Goal: Information Seeking & Learning: Learn about a topic

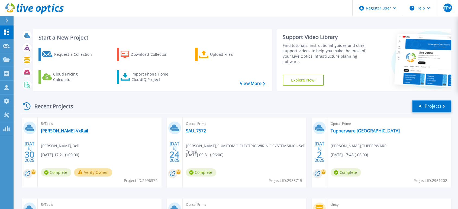
click at [434, 108] on link "All Projects" at bounding box center [431, 106] width 39 height 12
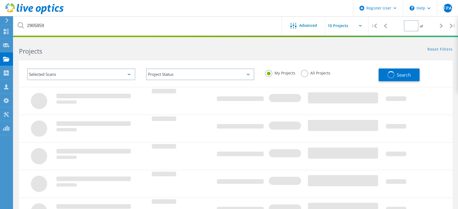
type input "1"
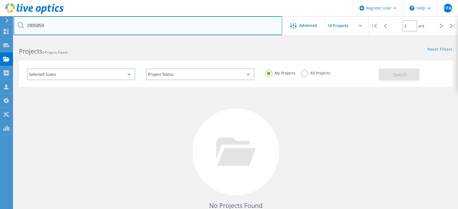
click at [93, 28] on input "2905859" at bounding box center [148, 25] width 269 height 19
type input "2"
paste input "2905859"
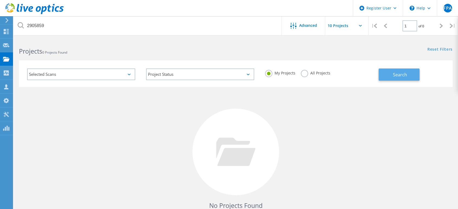
click at [393, 76] on span "Search" at bounding box center [400, 75] width 14 height 6
click at [302, 73] on label "All Projects" at bounding box center [316, 72] width 30 height 5
click at [0, 0] on input "All Projects" at bounding box center [0, 0] width 0 height 0
click at [394, 73] on span "Search" at bounding box center [400, 75] width 14 height 6
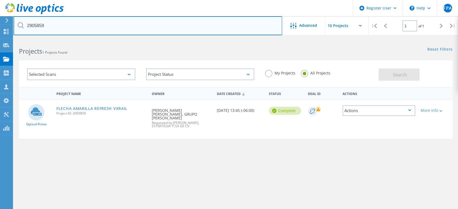
drag, startPoint x: 59, startPoint y: 31, endPoint x: 22, endPoint y: 27, distance: 37.7
click at [22, 27] on div "2905859" at bounding box center [148, 25] width 268 height 19
paste input "3021084"
type input "3021084"
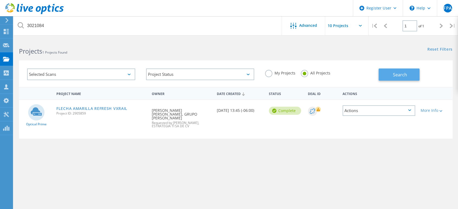
click at [399, 76] on span "Search" at bounding box center [400, 75] width 14 height 6
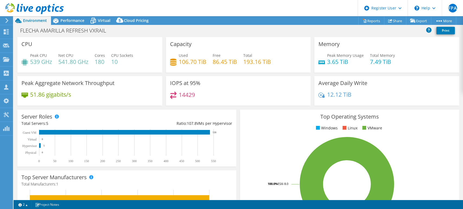
select select "USD"
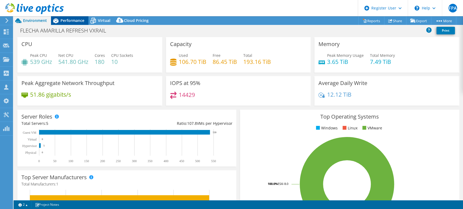
click at [75, 20] on span "Performance" at bounding box center [72, 20] width 24 height 5
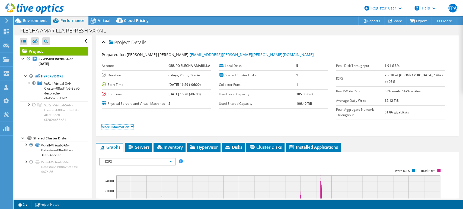
click at [133, 124] on li "More Information" at bounding box center [119, 127] width 35 height 6
click at [133, 125] on link "More Information" at bounding box center [118, 127] width 32 height 5
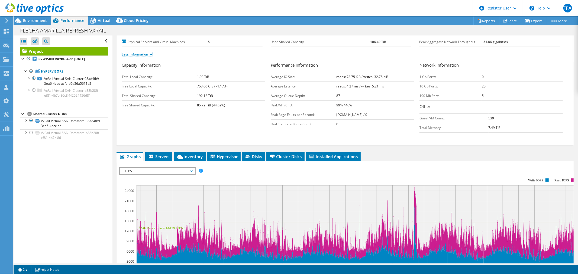
scroll to position [6, 0]
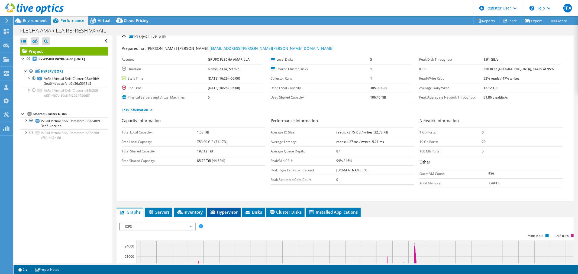
click at [223, 209] on span "Hypervisor" at bounding box center [224, 211] width 28 height 5
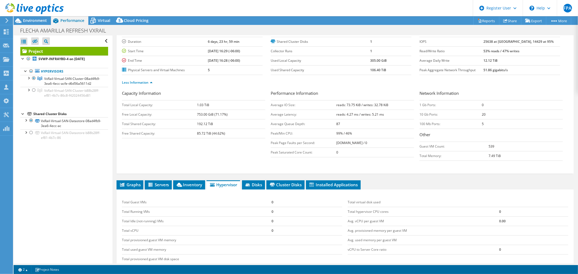
scroll to position [0, 0]
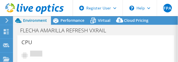
select select "USD"
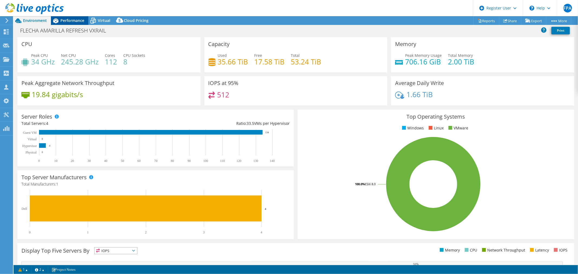
click at [72, 20] on span "Performance" at bounding box center [72, 20] width 24 height 5
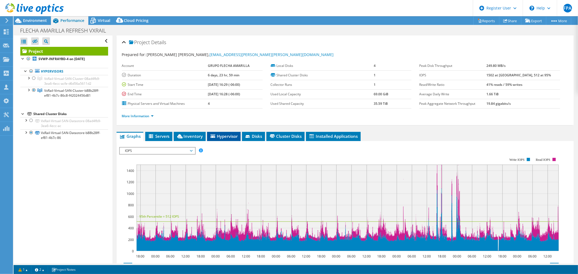
click at [177, 62] on li "Hypervisor" at bounding box center [224, 136] width 34 height 9
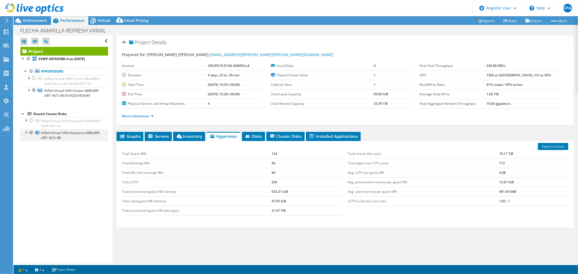
click at [26, 62] on div at bounding box center [25, 132] width 5 height 5
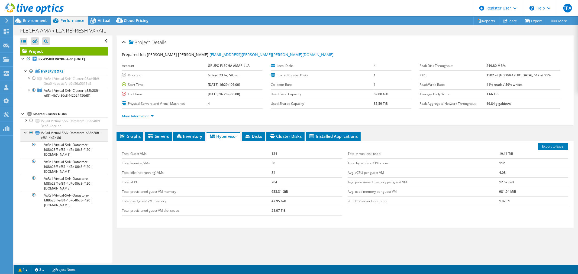
click at [25, 62] on div at bounding box center [25, 132] width 5 height 5
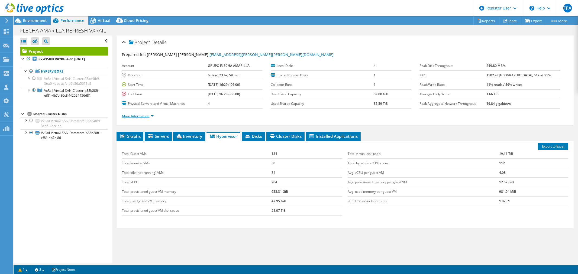
click at [153, 62] on link "More Information" at bounding box center [138, 116] width 32 height 5
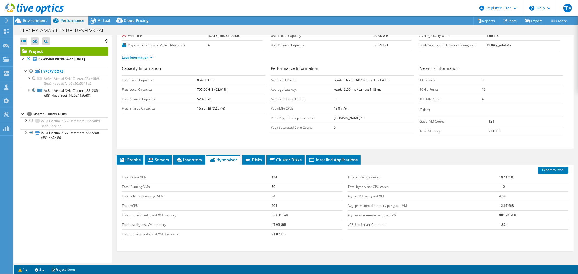
scroll to position [60, 0]
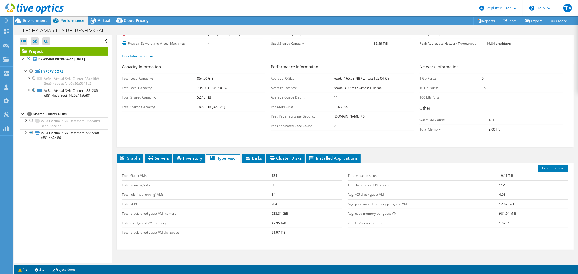
click at [133, 62] on div "Export to Excel Total Guest VMs 134 Total Running VMs 50 Total Idle (not-runnin…" at bounding box center [345, 206] width 457 height 87
click at [134, 62] on span "Graphs" at bounding box center [129, 158] width 21 height 5
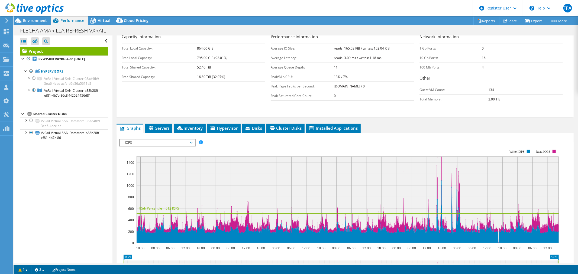
scroll to position [30, 0]
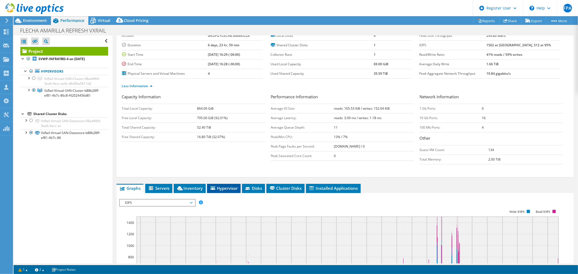
click at [177, 62] on span "Hypervisor" at bounding box center [224, 188] width 28 height 5
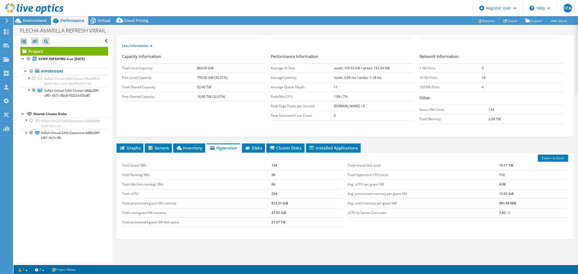
scroll to position [90, 0]
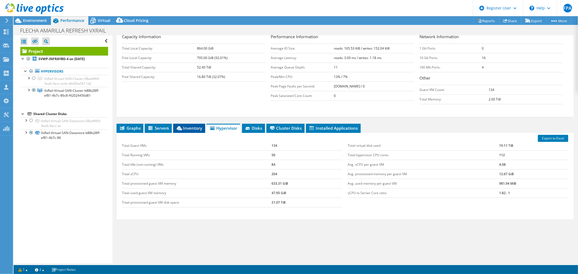
click at [177, 62] on span "Inventory" at bounding box center [189, 127] width 27 height 5
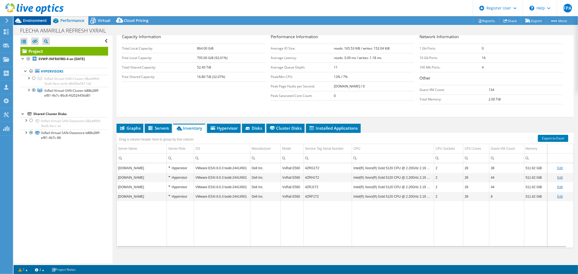
click at [36, 22] on span "Environment" at bounding box center [35, 20] width 24 height 5
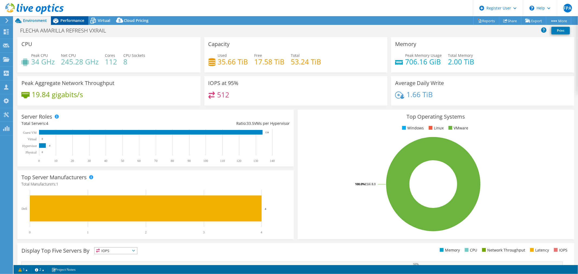
click at [68, 19] on span "Performance" at bounding box center [72, 20] width 24 height 5
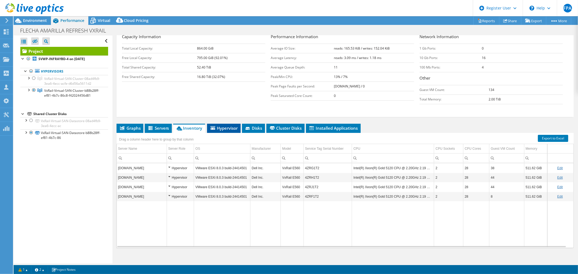
click at [177, 62] on span "Hypervisor" at bounding box center [224, 127] width 28 height 5
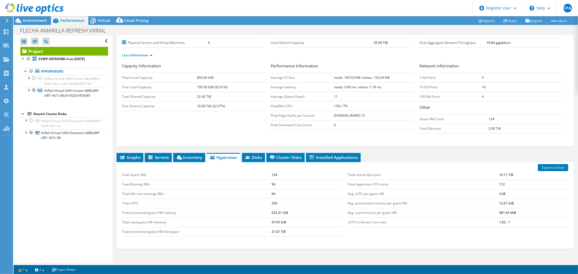
scroll to position [30, 0]
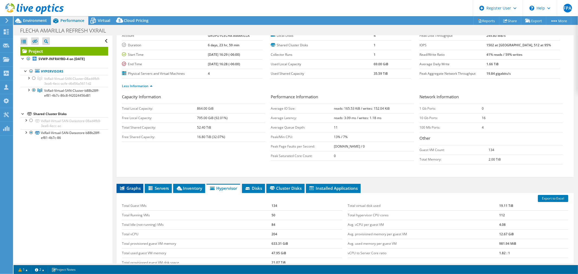
click at [134, 62] on span "Graphs" at bounding box center [129, 188] width 21 height 5
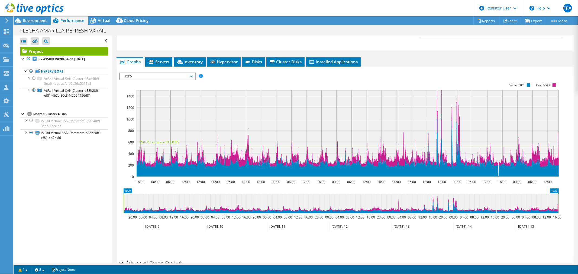
scroll to position [127, 0]
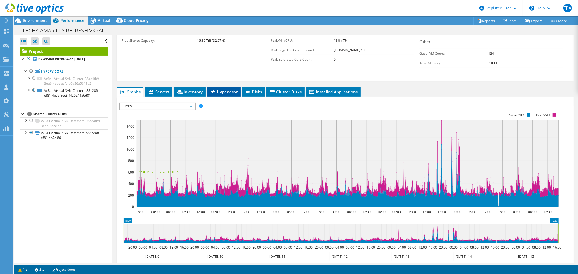
click at [177, 62] on span "Hypervisor" at bounding box center [224, 91] width 28 height 5
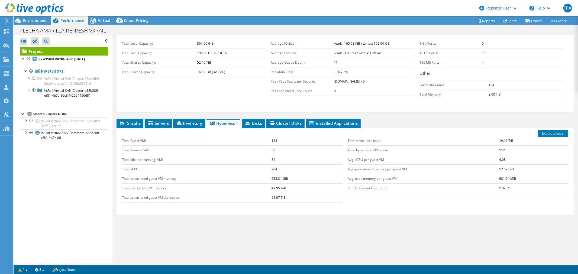
scroll to position [65, 0]
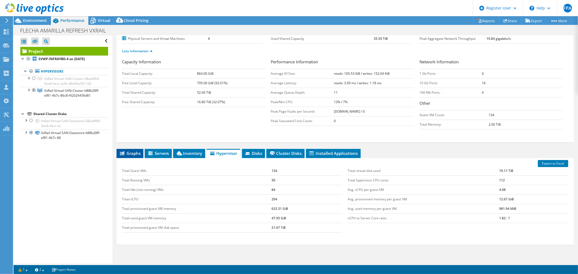
click at [129, 62] on span "Graphs" at bounding box center [129, 153] width 21 height 5
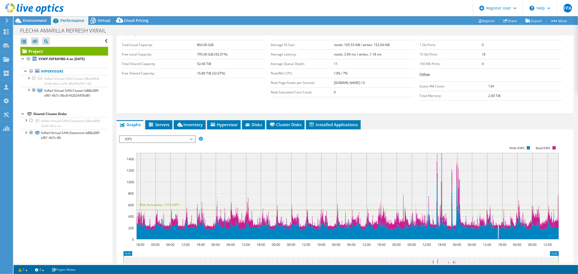
scroll to position [30, 0]
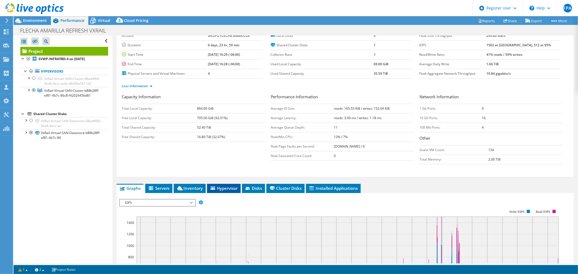
click at [177, 62] on span "Hypervisor" at bounding box center [224, 188] width 28 height 5
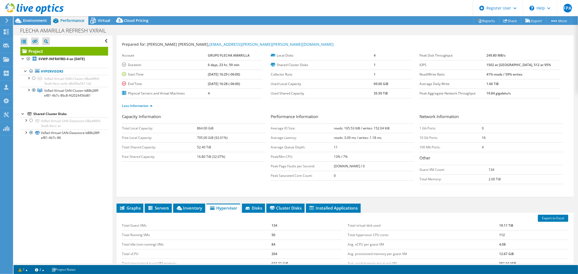
scroll to position [0, 0]
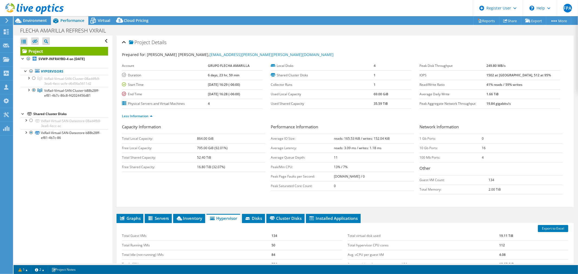
drag, startPoint x: 391, startPoint y: 139, endPoint x: 329, endPoint y: 141, distance: 61.5
click at [177, 62] on tr "Average IO Size: reads: 165.53 KiB / writes: 152.04 KiB" at bounding box center [342, 138] width 143 height 9
click at [177, 62] on td "reads: 3.09 ms / writes: 1.18 ms" at bounding box center [374, 147] width 80 height 9
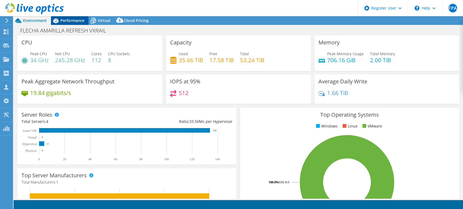
click at [80, 20] on span "Performance" at bounding box center [72, 20] width 24 height 5
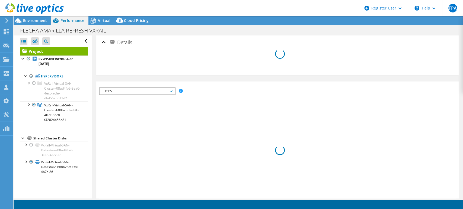
select select "USD"
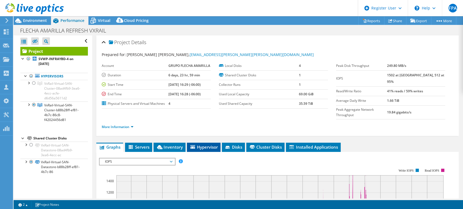
click at [203, 144] on span "Hypervisor" at bounding box center [203, 146] width 28 height 5
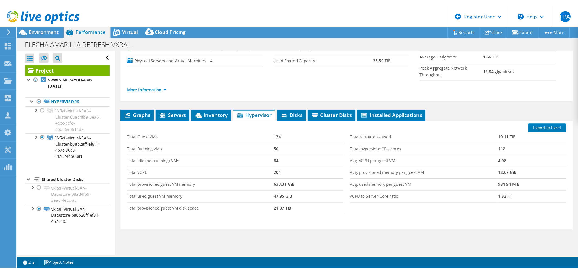
scroll to position [30, 0]
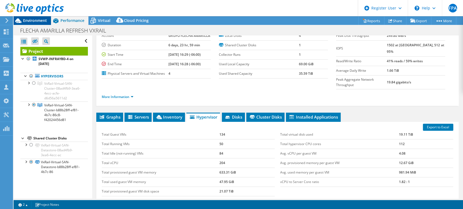
click at [41, 20] on span "Environment" at bounding box center [35, 20] width 24 height 5
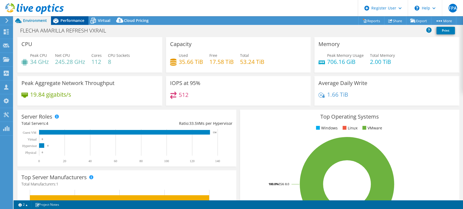
click at [83, 20] on span "Performance" at bounding box center [72, 20] width 24 height 5
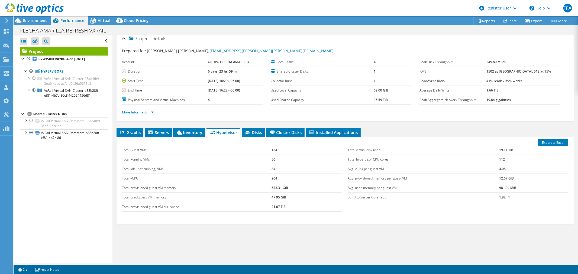
scroll to position [0, 0]
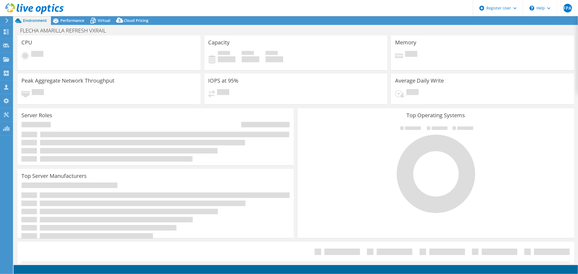
select select "USD"
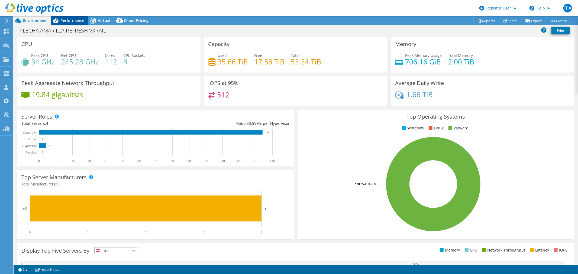
click at [75, 21] on span "Performance" at bounding box center [72, 20] width 24 height 5
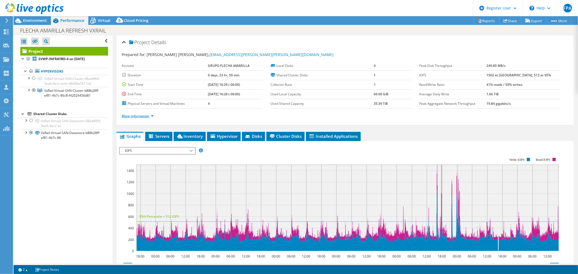
click at [153, 114] on link "More Information" at bounding box center [138, 116] width 32 height 5
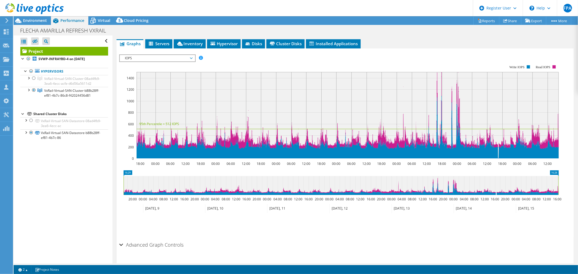
scroll to position [180, 0]
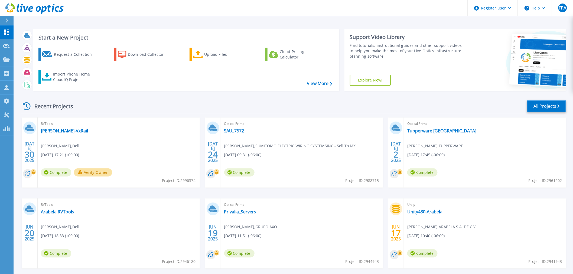
click at [538, 107] on link "All Projects" at bounding box center [546, 106] width 39 height 12
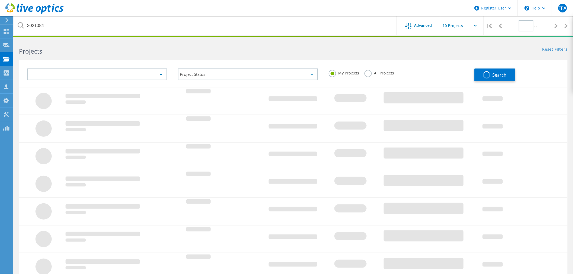
type input "1"
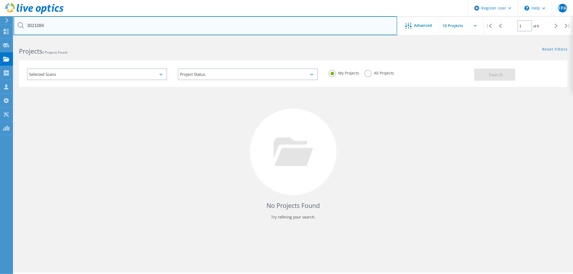
drag, startPoint x: 64, startPoint y: 28, endPoint x: 18, endPoint y: 27, distance: 46.1
click at [18, 27] on div "3021084" at bounding box center [206, 25] width 384 height 19
paste input "2905859"
type input "2905859"
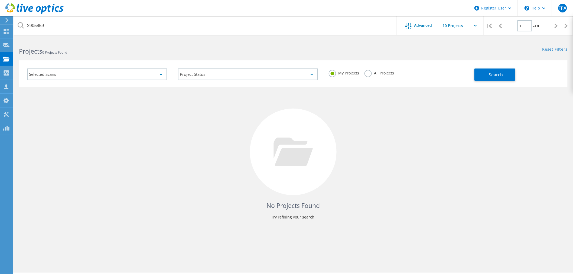
click at [378, 77] on div "All Projects" at bounding box center [380, 74] width 30 height 8
drag, startPoint x: 370, startPoint y: 74, endPoint x: 411, endPoint y: 75, distance: 41.7
click at [370, 73] on label "All Projects" at bounding box center [380, 72] width 30 height 5
click at [0, 0] on input "All Projects" at bounding box center [0, 0] width 0 height 0
click at [506, 76] on button "Search" at bounding box center [495, 75] width 41 height 12
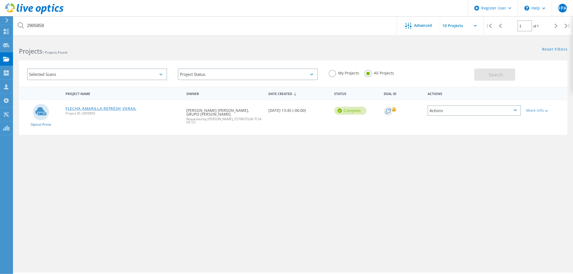
click at [114, 107] on link "FLECHA AMARILLA REFRESH VXRAIL" at bounding box center [101, 109] width 71 height 4
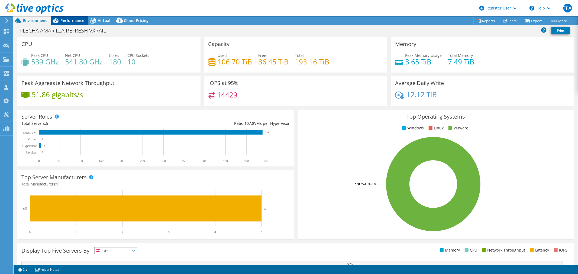
click at [72, 19] on span "Performance" at bounding box center [72, 20] width 24 height 5
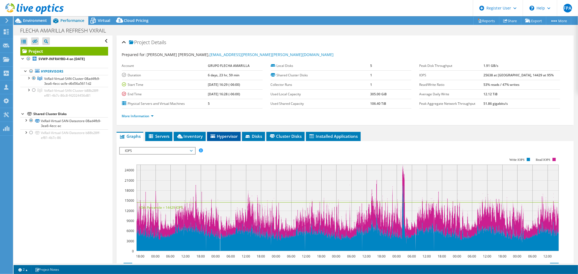
click at [225, 136] on span "Hypervisor" at bounding box center [224, 136] width 28 height 5
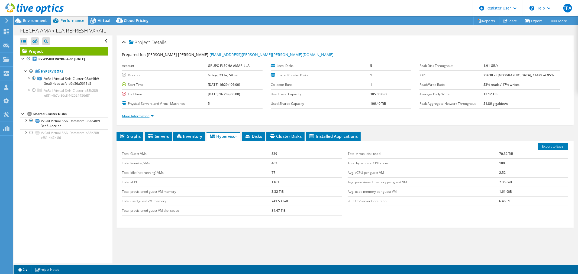
click at [152, 115] on link "More Information" at bounding box center [138, 116] width 32 height 5
